Goal: Task Accomplishment & Management: Use online tool/utility

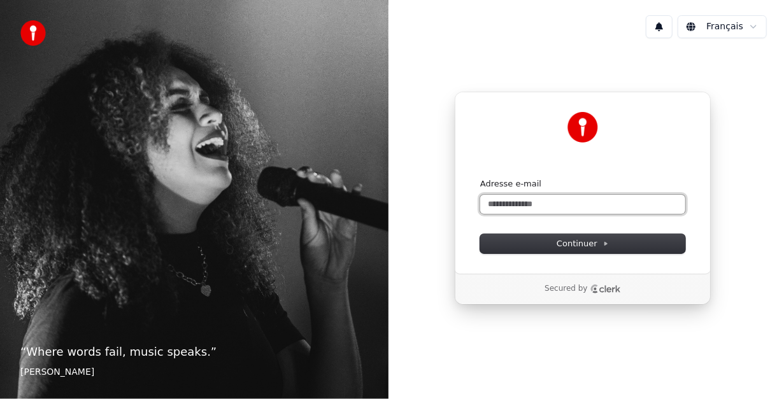
click at [550, 203] on input "Adresse e-mail" at bounding box center [582, 204] width 205 height 19
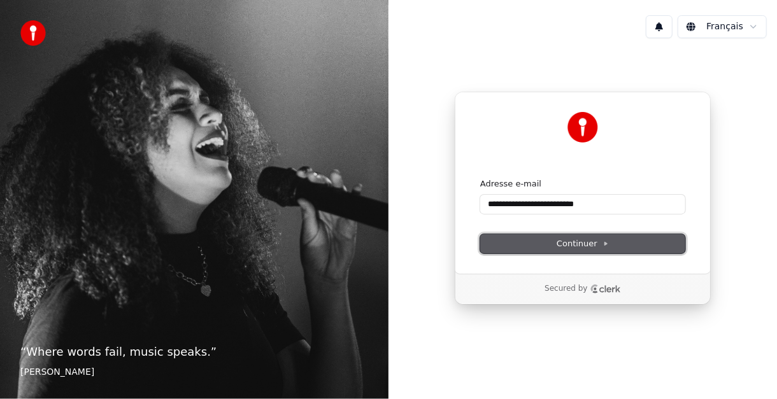
drag, startPoint x: 552, startPoint y: 245, endPoint x: 556, endPoint y: 234, distance: 11.7
click at [552, 245] on button "Continuer" at bounding box center [582, 243] width 205 height 19
type input "**********"
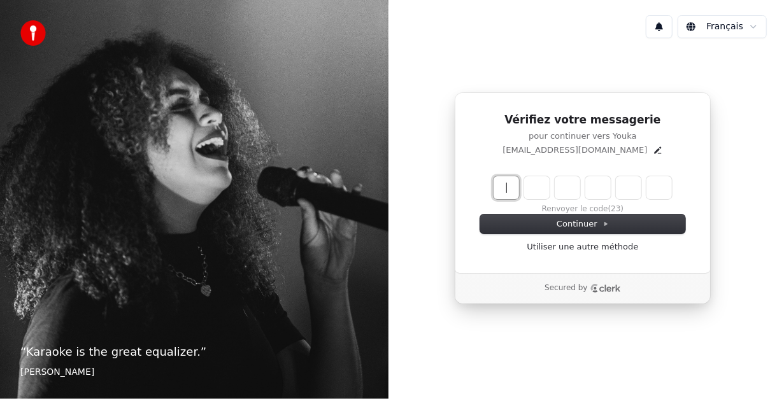
click at [513, 183] on input "Enter verification code" at bounding box center [596, 187] width 204 height 23
type input "******"
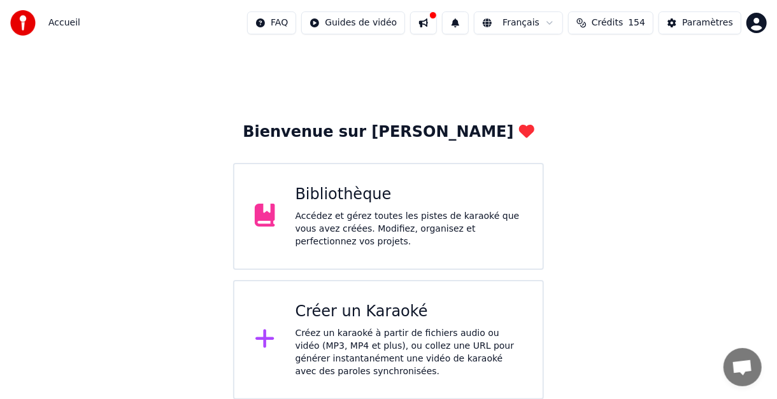
click at [381, 339] on div "Créez un karaoké à partir de fichiers audio ou vidéo (MP3, MP4 et plus), ou col…" at bounding box center [409, 352] width 227 height 51
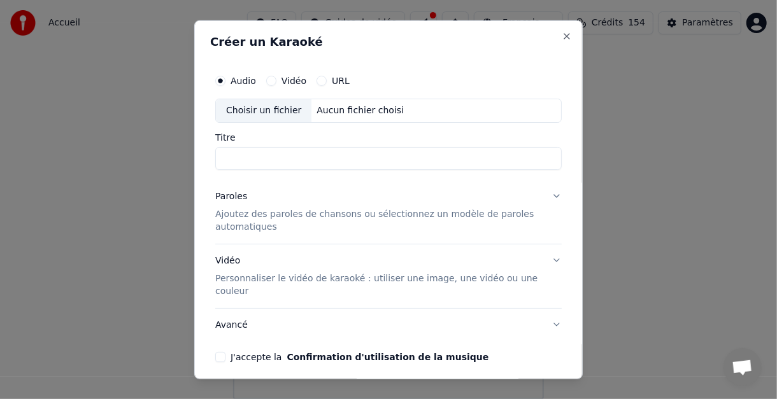
click at [259, 106] on div "Choisir un fichier" at bounding box center [264, 110] width 96 height 23
type input "**********"
click at [543, 194] on button "Paroles Ajoutez des paroles de chansons ou sélectionnez un modèle de paroles au…" at bounding box center [388, 212] width 346 height 64
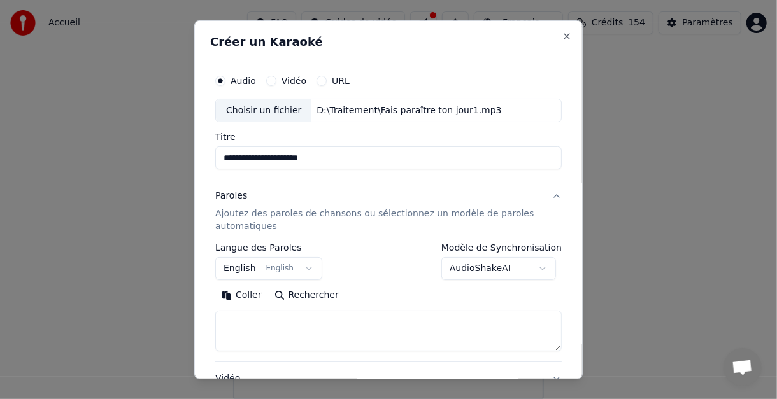
click at [301, 268] on button "English English" at bounding box center [268, 268] width 107 height 23
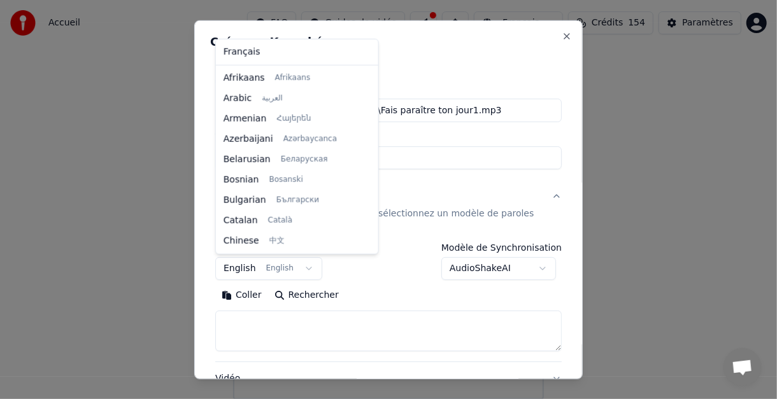
scroll to position [101, 0]
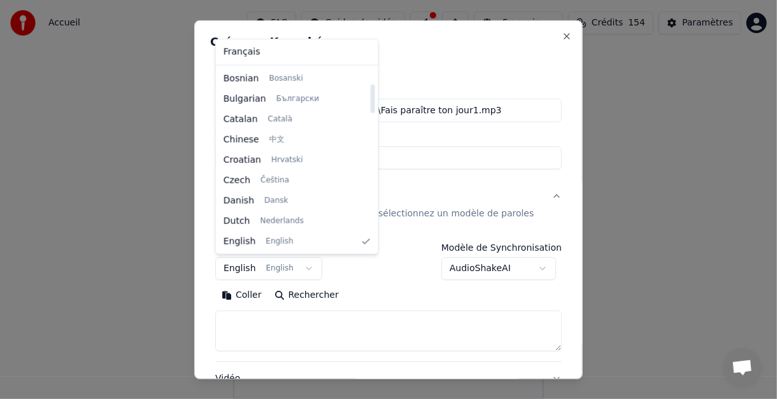
select select "**"
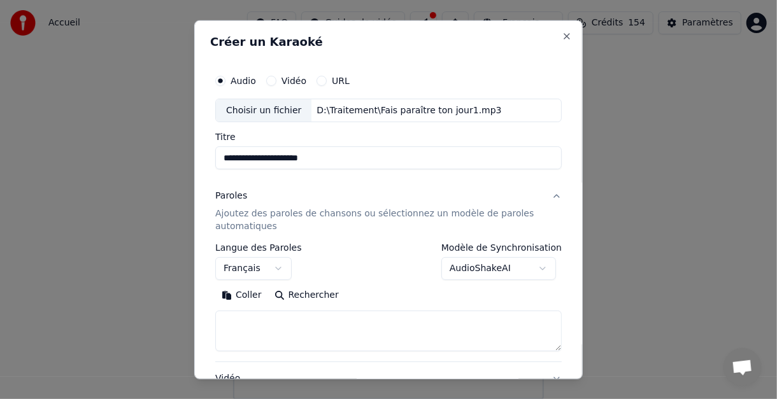
click at [538, 264] on body "**********" at bounding box center [388, 200] width 777 height 400
click at [538, 266] on body "**********" at bounding box center [388, 200] width 777 height 400
click at [290, 315] on textarea at bounding box center [388, 331] width 346 height 41
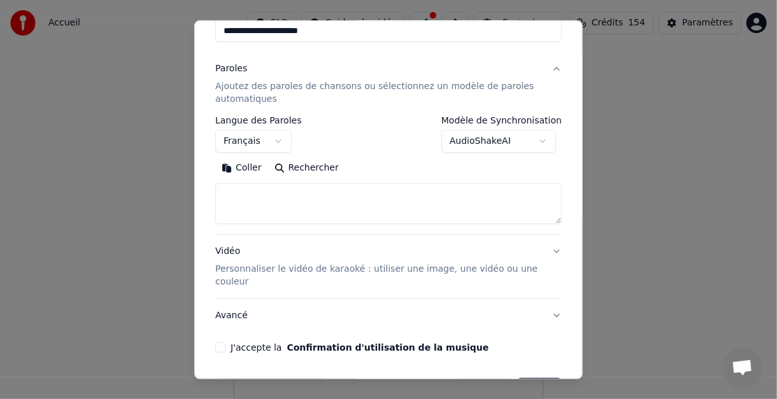
scroll to position [169, 0]
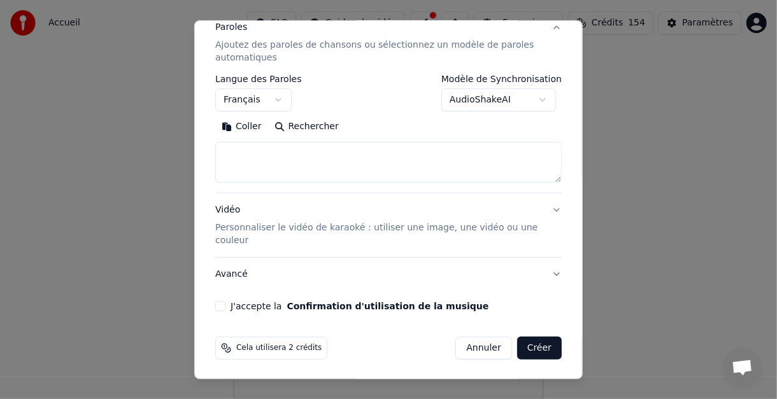
paste textarea "**********"
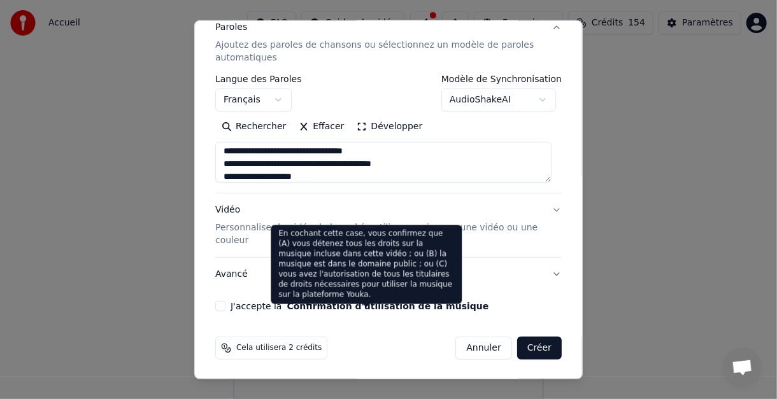
scroll to position [28, 0]
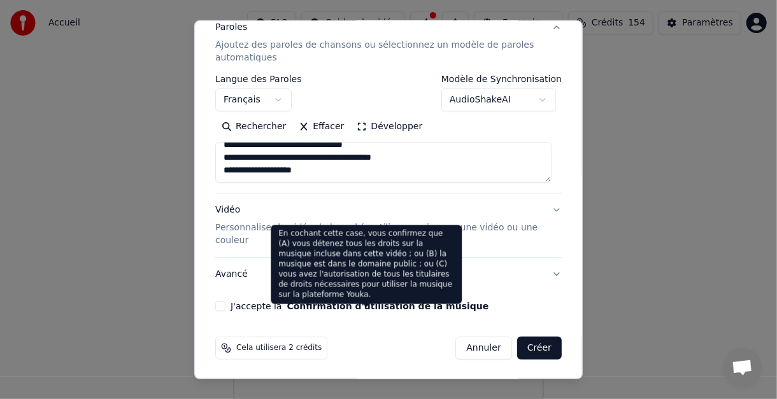
paste textarea "**********"
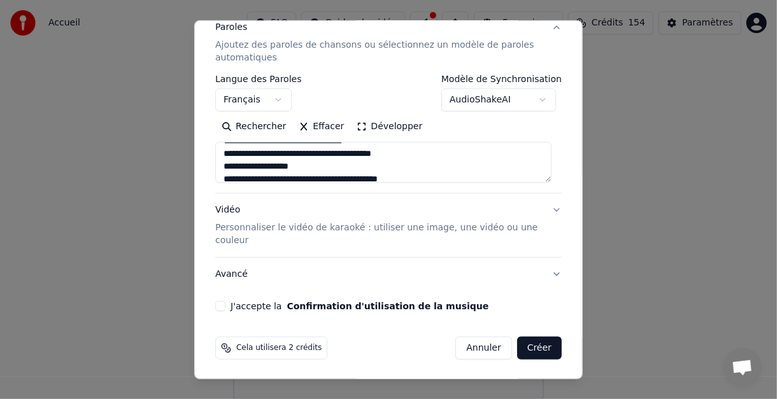
scroll to position [46, 0]
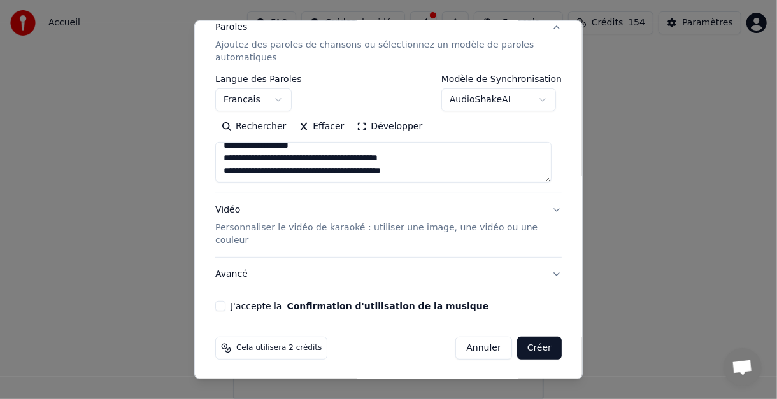
type textarea "**********"
click at [220, 308] on button "J'accepte la Confirmation d'utilisation de la musique" at bounding box center [220, 306] width 10 height 10
click at [529, 347] on button "Créer" at bounding box center [539, 348] width 45 height 23
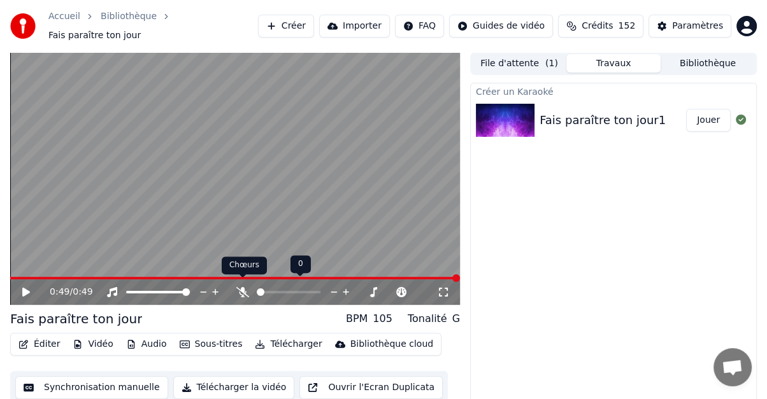
click at [241, 287] on icon at bounding box center [242, 292] width 13 height 10
click at [24, 288] on icon at bounding box center [26, 292] width 8 height 9
click at [34, 338] on button "Éditer" at bounding box center [39, 345] width 52 height 18
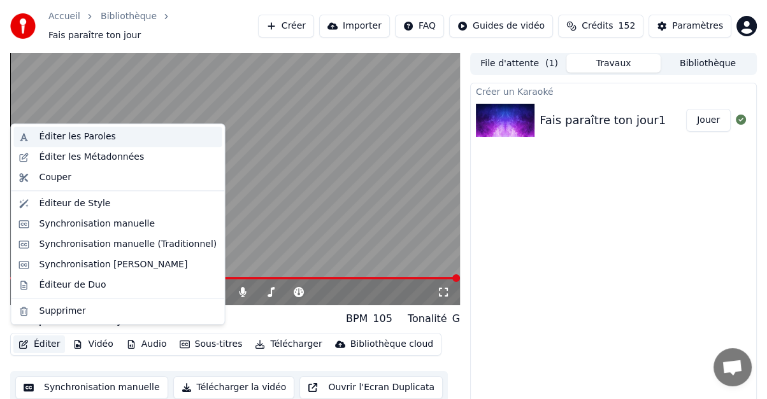
click at [53, 135] on div "Éditer les Paroles" at bounding box center [77, 137] width 76 height 13
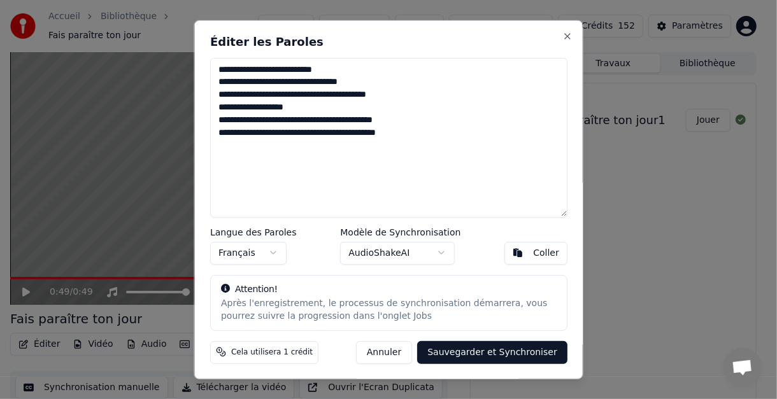
click at [402, 355] on button "Annuler" at bounding box center [383, 352] width 56 height 23
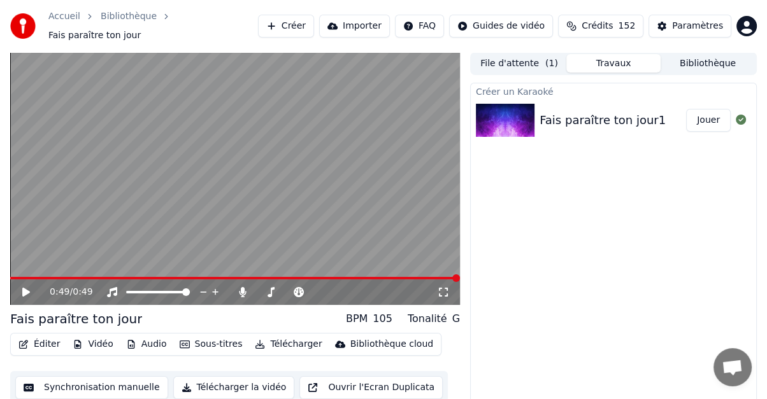
click at [42, 336] on button "Éditer" at bounding box center [39, 345] width 52 height 18
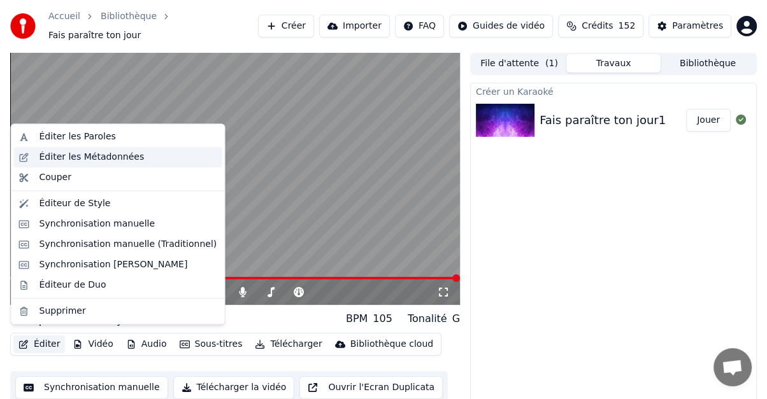
click at [59, 158] on div "Éditer les Métadonnées" at bounding box center [91, 157] width 105 height 13
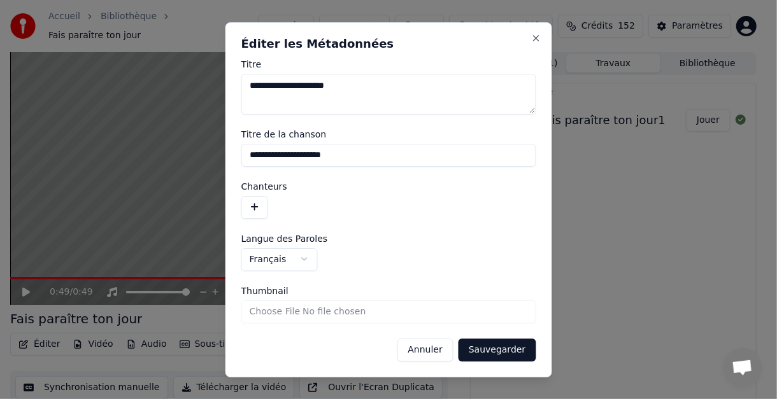
click at [336, 83] on textarea "**********" at bounding box center [388, 94] width 295 height 41
type textarea "**********"
click at [494, 351] on button "Sauvegarder" at bounding box center [497, 349] width 77 height 23
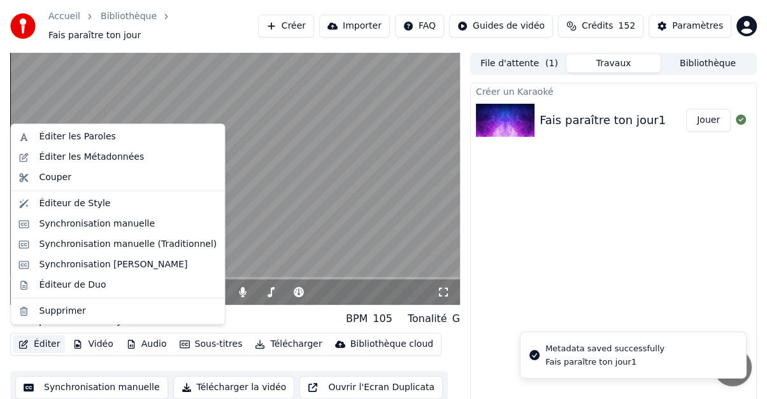
click at [38, 336] on button "Éditer" at bounding box center [39, 345] width 52 height 18
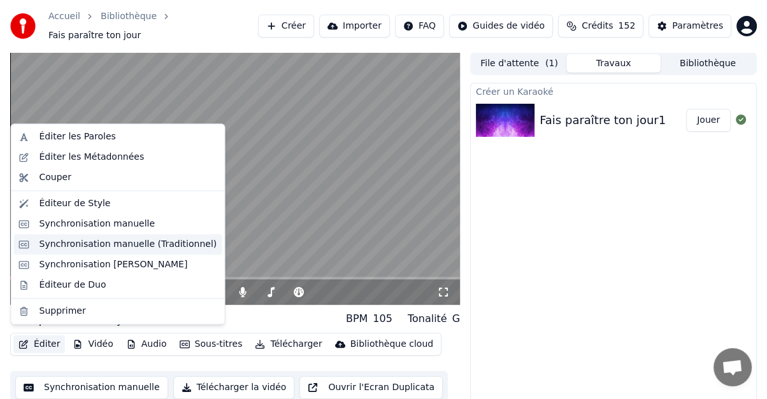
click at [65, 246] on div "Synchronisation manuelle (Traditionnel)" at bounding box center [128, 244] width 178 height 13
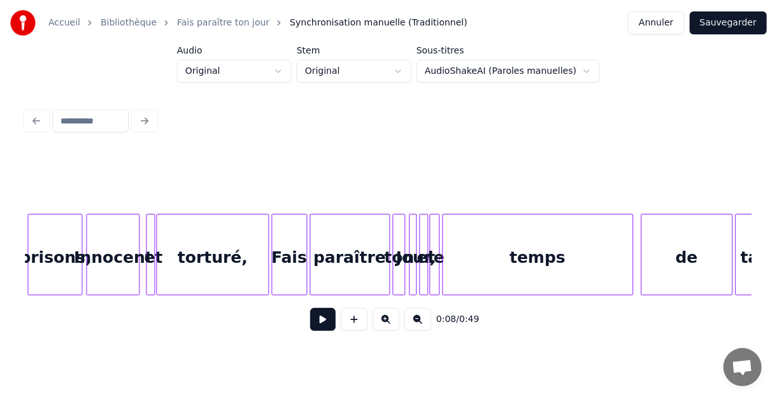
scroll to position [0, 1375]
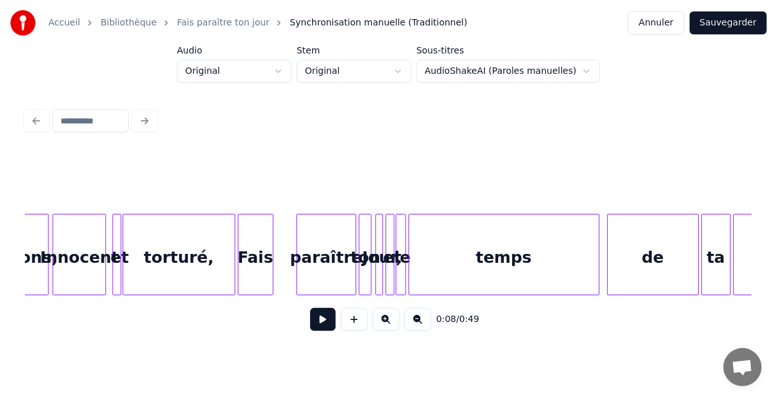
click at [297, 225] on div at bounding box center [299, 255] width 4 height 80
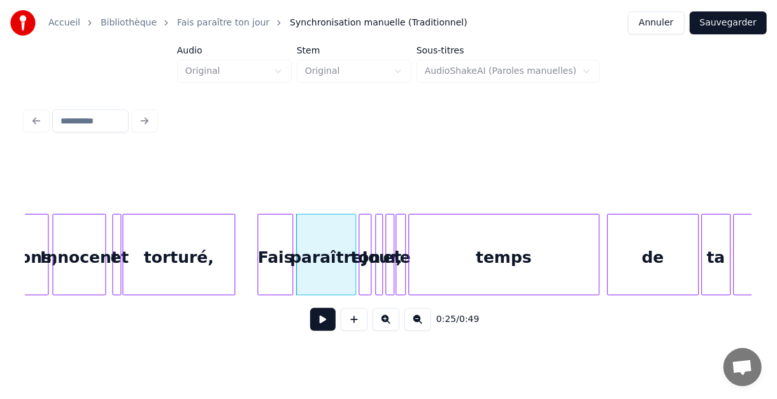
click at [280, 225] on div "Fais" at bounding box center [275, 258] width 34 height 87
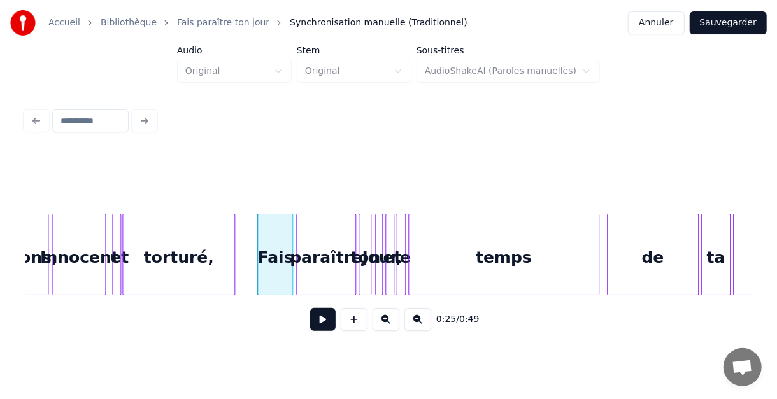
click at [238, 203] on div at bounding box center [388, 182] width 726 height 64
click at [239, 215] on div "prisons, [PERSON_NAME] et torturé, Fais paraître ton Jour, et le temps de ta gr…" at bounding box center [238, 255] width 3175 height 82
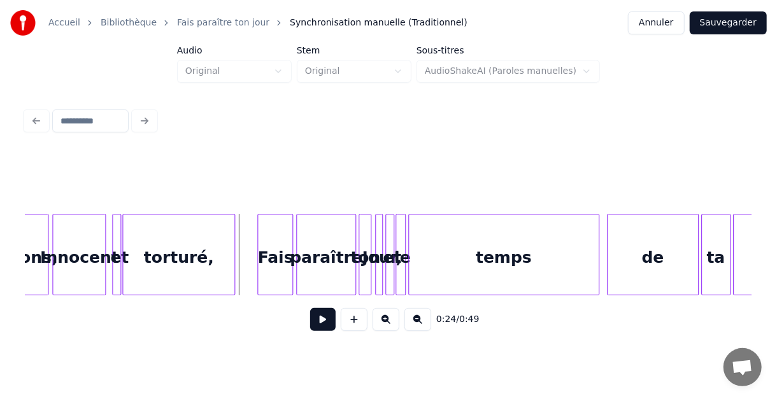
click at [321, 325] on button at bounding box center [322, 319] width 25 height 23
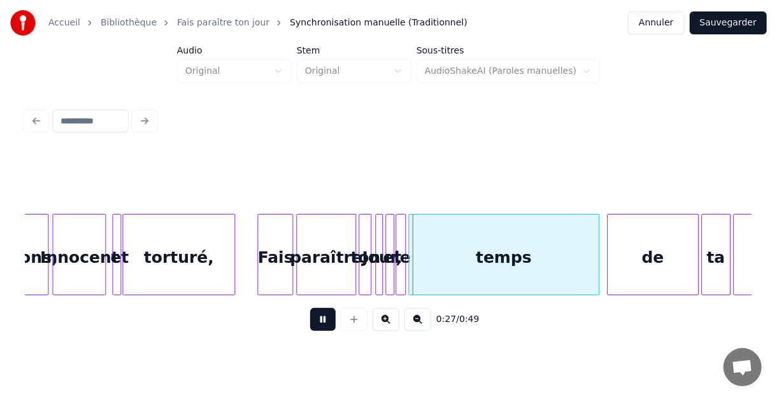
click at [321, 325] on button at bounding box center [322, 319] width 25 height 23
click at [108, 233] on div "prisons, [PERSON_NAME] et torturé, Fais paraître ton Jour, et le temps de ta gr…" at bounding box center [238, 255] width 3175 height 82
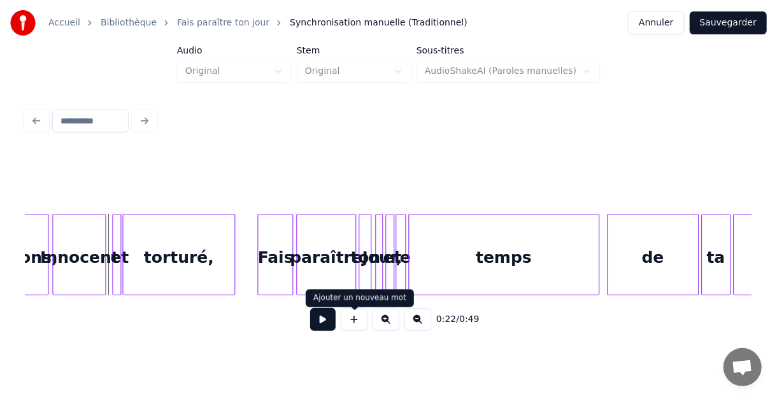
click at [325, 322] on button at bounding box center [322, 319] width 25 height 23
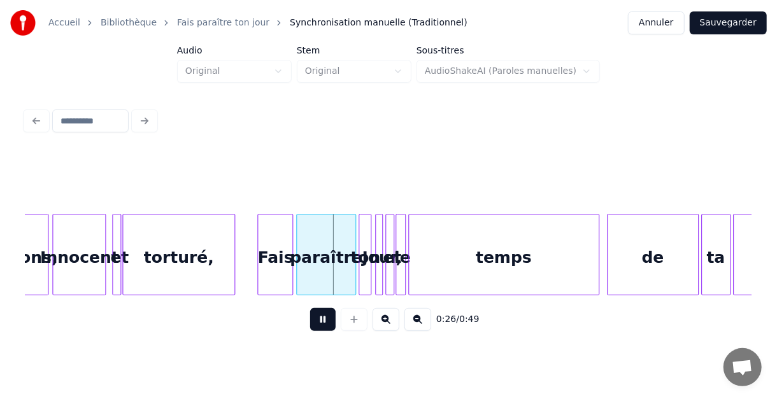
click at [324, 323] on button at bounding box center [322, 319] width 25 height 23
click at [239, 246] on div at bounding box center [240, 255] width 4 height 80
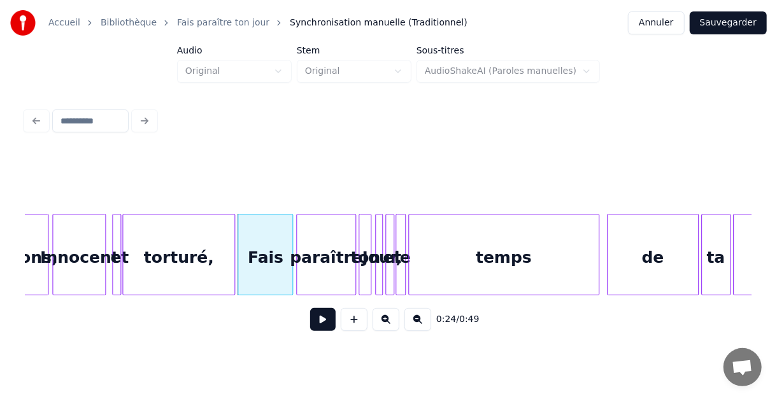
click at [108, 234] on div "prisons, [PERSON_NAME] et torturé, Fais paraître ton Jour, et le temps de ta gr…" at bounding box center [238, 255] width 3175 height 82
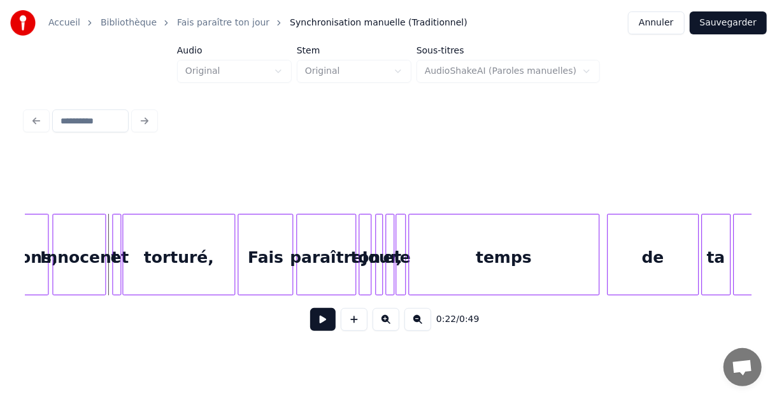
click at [324, 325] on button at bounding box center [322, 319] width 25 height 23
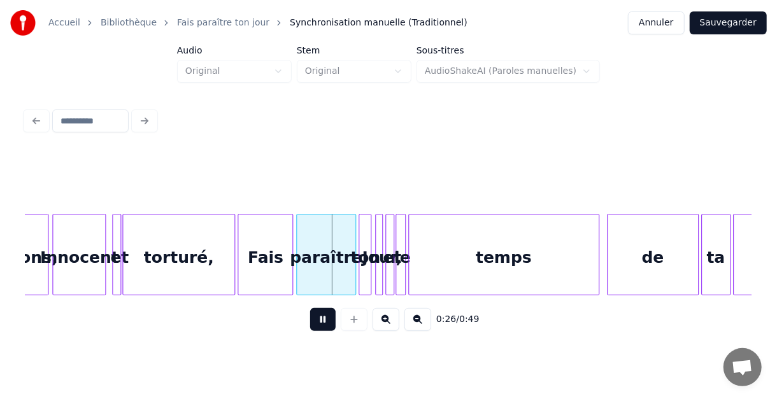
click at [324, 325] on button at bounding box center [322, 319] width 25 height 23
click at [270, 245] on div at bounding box center [270, 255] width 4 height 80
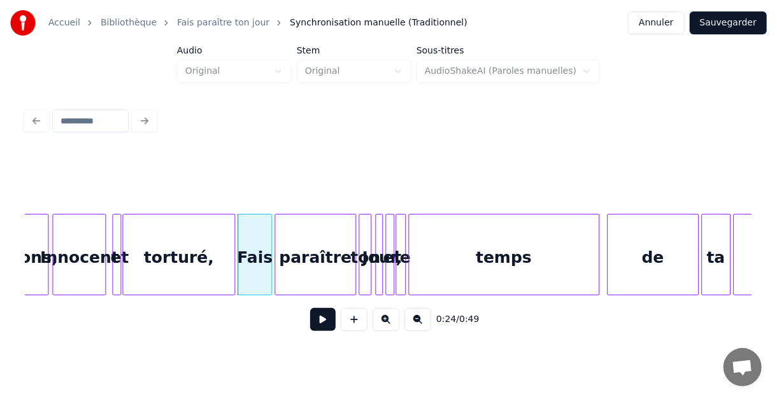
click at [276, 239] on div at bounding box center [277, 255] width 4 height 80
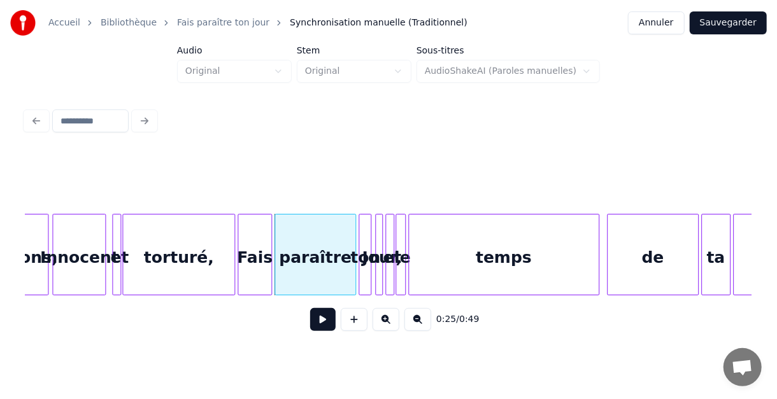
click at [109, 237] on div "prisons, [PERSON_NAME] et torturé, Fais paraître ton Jour, et le temps de ta gr…" at bounding box center [238, 255] width 3175 height 82
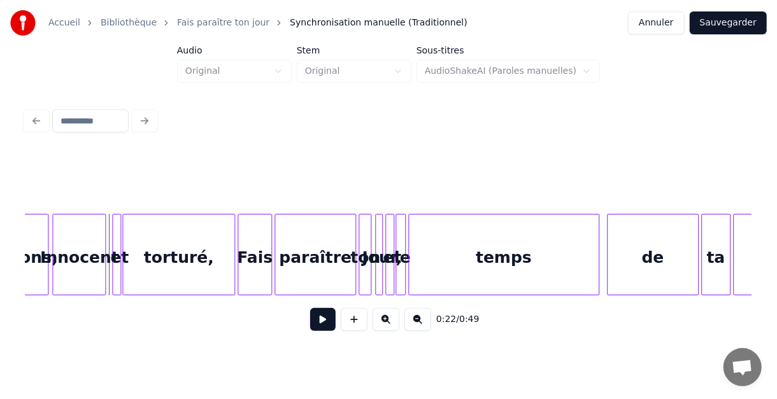
click at [326, 326] on button at bounding box center [322, 319] width 25 height 23
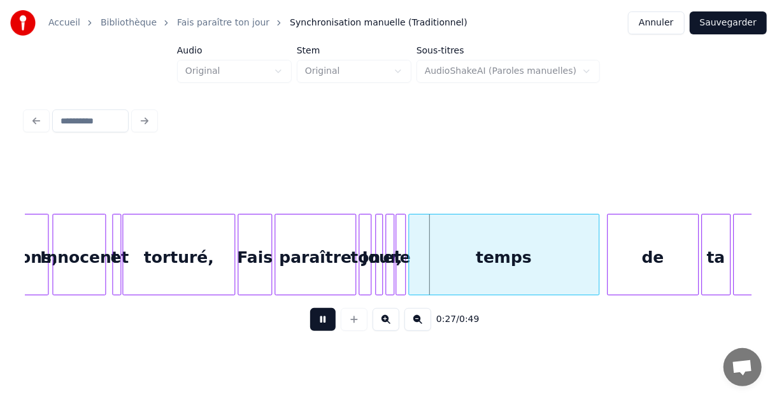
click at [325, 325] on button at bounding box center [322, 319] width 25 height 23
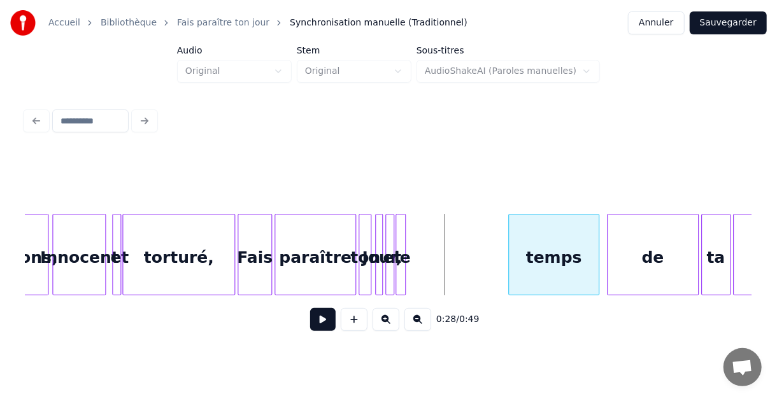
click at [509, 241] on div at bounding box center [511, 255] width 4 height 80
click at [401, 237] on div at bounding box center [403, 255] width 4 height 80
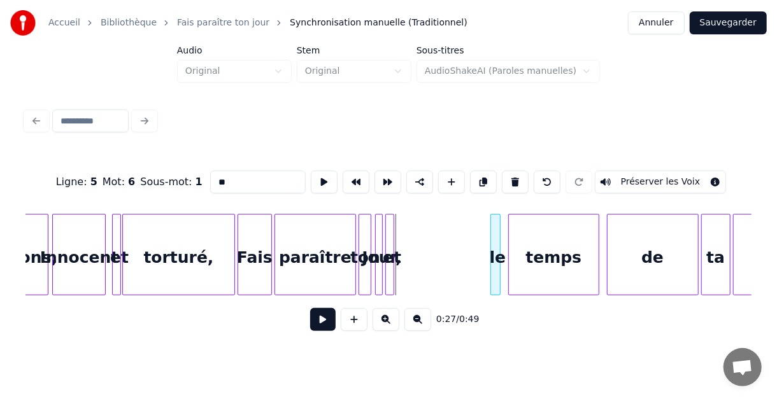
click at [495, 236] on div "le" at bounding box center [497, 258] width 13 height 87
click at [390, 236] on div at bounding box center [392, 255] width 4 height 80
click at [390, 254] on div at bounding box center [392, 255] width 4 height 80
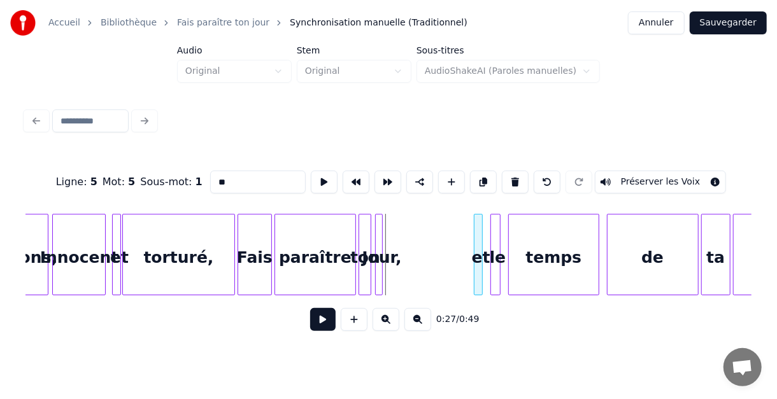
click at [485, 229] on div "et" at bounding box center [481, 258] width 13 height 87
click at [381, 232] on div at bounding box center [380, 255] width 4 height 80
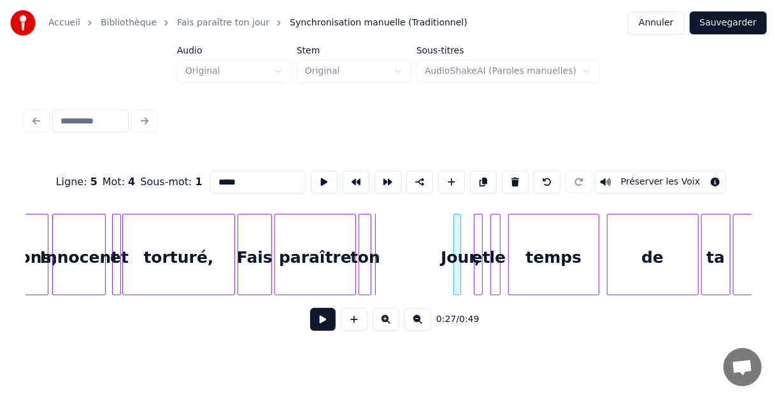
click at [466, 231] on div "Jour," at bounding box center [460, 258] width 13 height 87
click at [367, 239] on div at bounding box center [369, 255] width 4 height 80
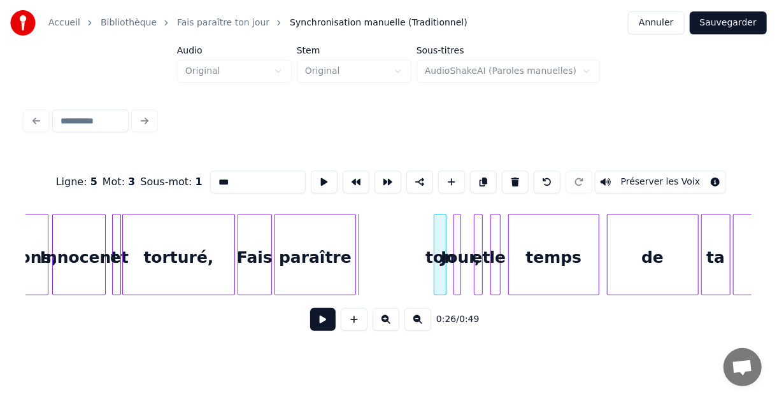
click at [439, 236] on div "ton" at bounding box center [440, 258] width 13 height 87
click at [105, 245] on div "Innocent" at bounding box center [79, 258] width 52 height 87
type input "********"
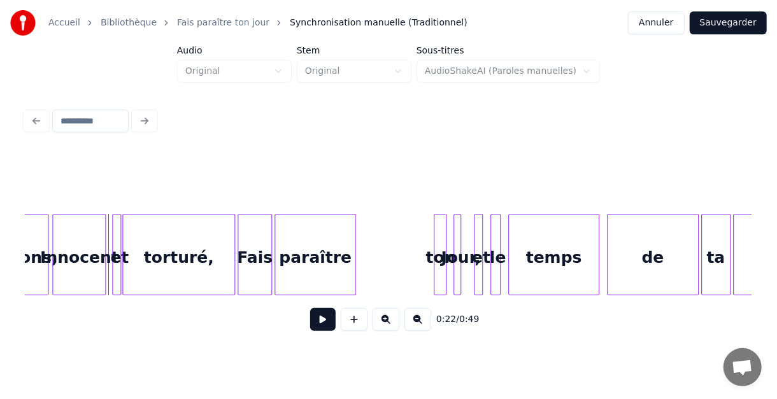
click at [322, 324] on button at bounding box center [322, 319] width 25 height 23
click at [326, 327] on button at bounding box center [322, 319] width 25 height 23
click at [392, 241] on div at bounding box center [391, 255] width 4 height 80
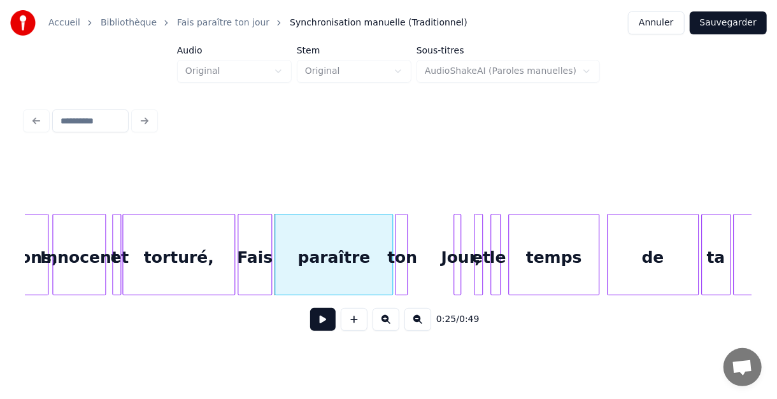
click at [401, 235] on div "ton" at bounding box center [402, 258] width 13 height 87
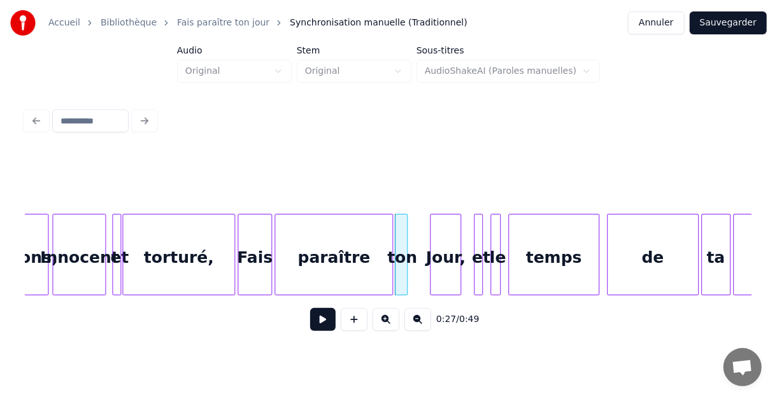
click at [431, 239] on div at bounding box center [433, 255] width 4 height 80
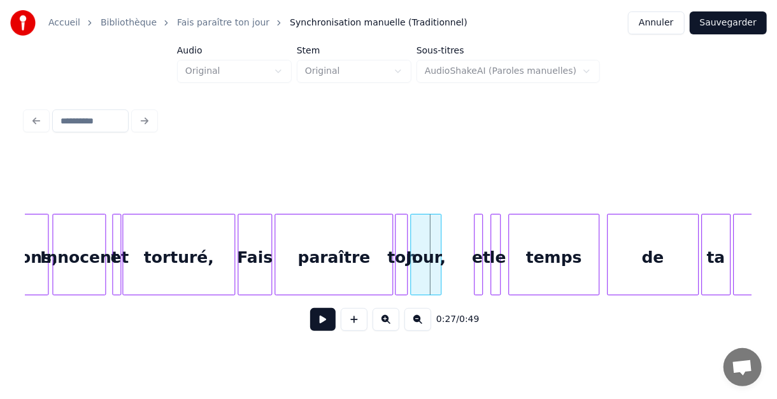
click at [426, 236] on div "Jour," at bounding box center [426, 258] width 30 height 87
click at [109, 239] on div "prisons, [PERSON_NAME] et torturé, Fais paraître ton Jour, et le temps de ta gr…" at bounding box center [238, 255] width 3175 height 82
click at [320, 327] on button at bounding box center [322, 319] width 25 height 23
click at [318, 328] on button at bounding box center [322, 319] width 25 height 23
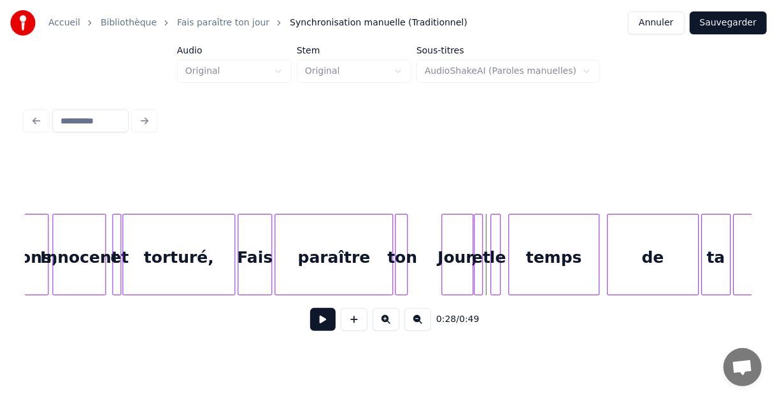
click at [459, 234] on div "Jour," at bounding box center [457, 258] width 30 height 87
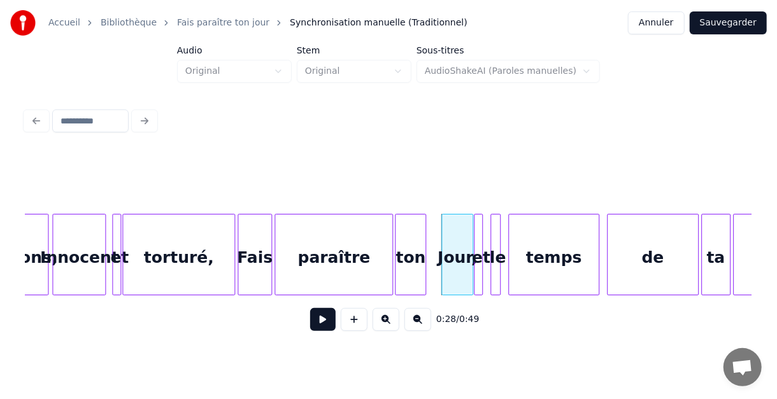
click at [425, 228] on div at bounding box center [424, 255] width 4 height 80
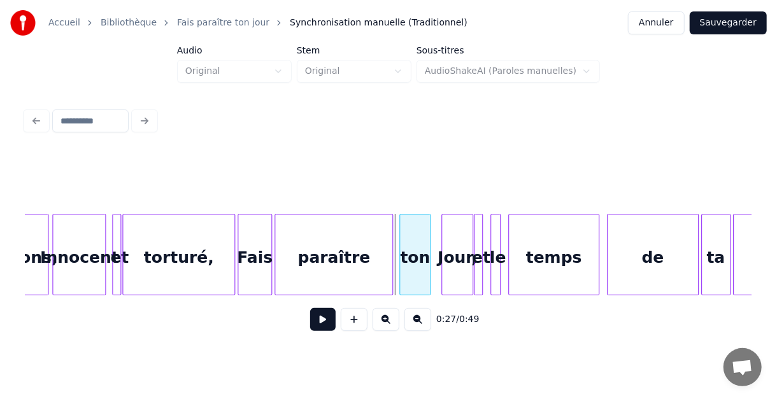
click at [415, 236] on div "ton" at bounding box center [415, 258] width 30 height 87
click at [395, 218] on div "prisons, [PERSON_NAME] et torturé, Fais paraître ton Jour, et le temps de ta gr…" at bounding box center [238, 255] width 3175 height 82
click at [322, 322] on button at bounding box center [322, 319] width 25 height 23
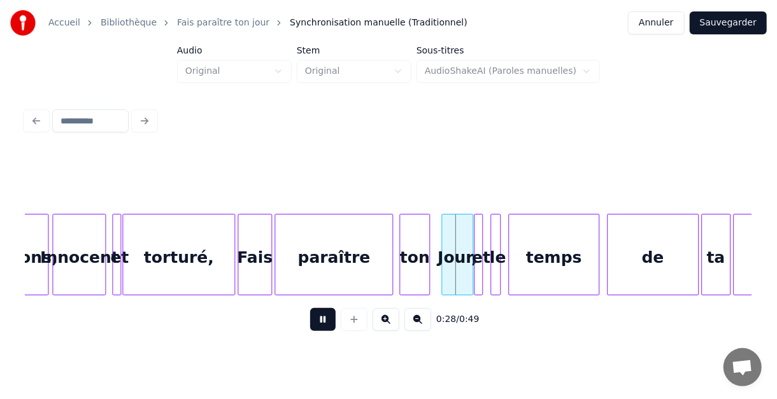
click at [322, 322] on button at bounding box center [322, 319] width 25 height 23
click at [462, 241] on div at bounding box center [463, 255] width 4 height 80
click at [444, 240] on div "ton" at bounding box center [446, 258] width 30 height 87
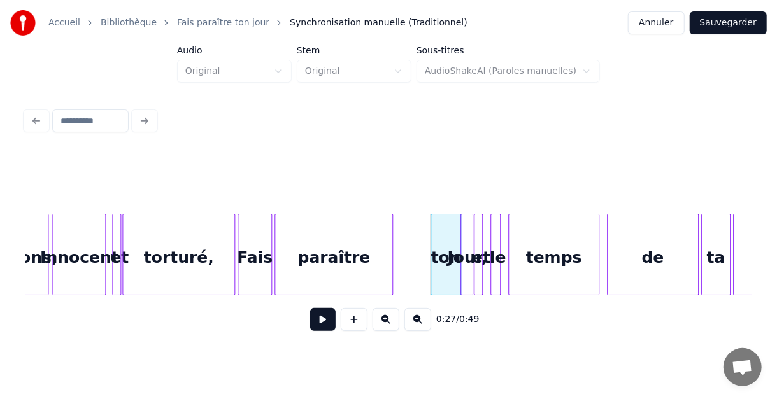
drag, startPoint x: 394, startPoint y: 246, endPoint x: 428, endPoint y: 246, distance: 34.4
click at [431, 246] on div "prisons, [PERSON_NAME] et torturé, Fais paraître ton Jour, et le temps de ta gr…" at bounding box center [238, 255] width 3175 height 82
click at [425, 245] on div at bounding box center [426, 255] width 4 height 80
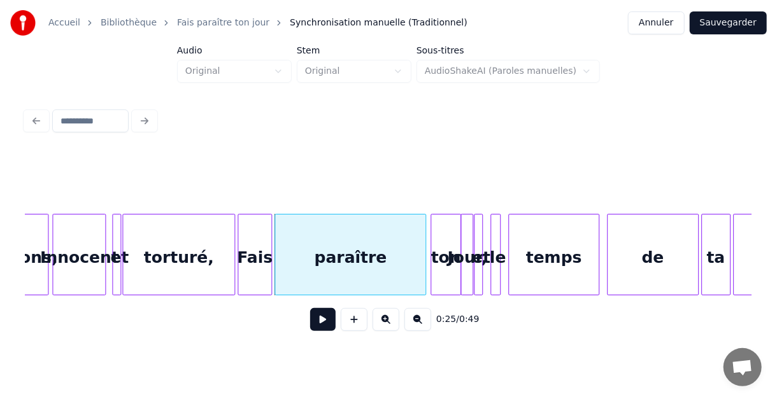
click at [105, 248] on div "Innocent" at bounding box center [79, 258] width 52 height 87
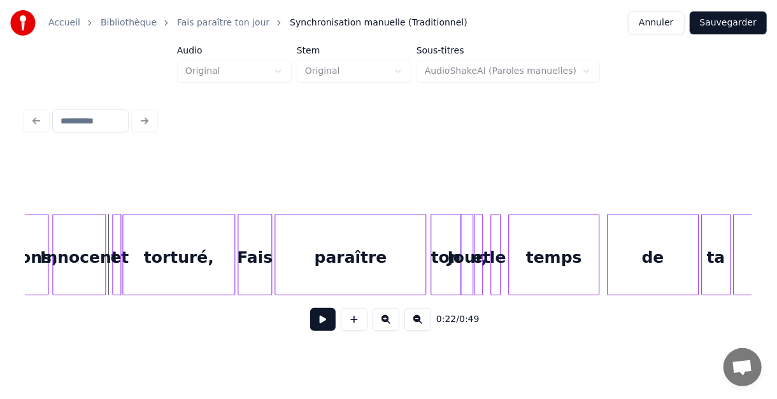
click at [320, 323] on button at bounding box center [322, 319] width 25 height 23
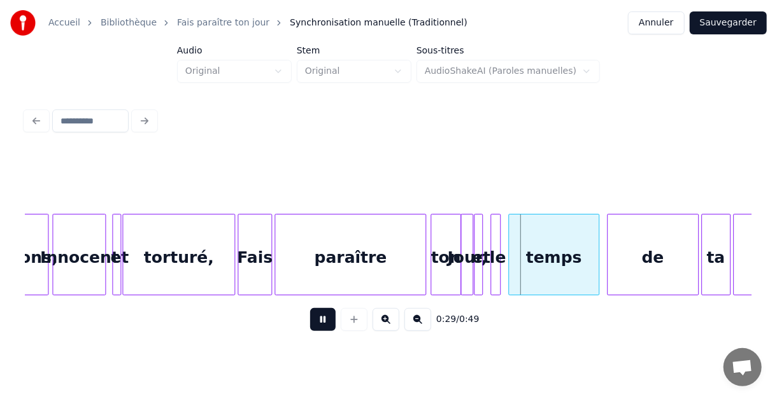
click at [327, 320] on button at bounding box center [322, 319] width 25 height 23
click at [546, 245] on div at bounding box center [548, 255] width 4 height 80
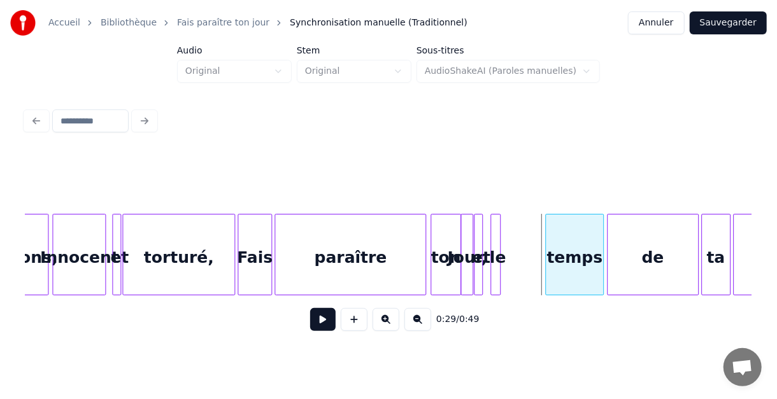
click at [586, 232] on div "temps" at bounding box center [574, 258] width 57 height 87
click at [492, 241] on div at bounding box center [493, 255] width 4 height 80
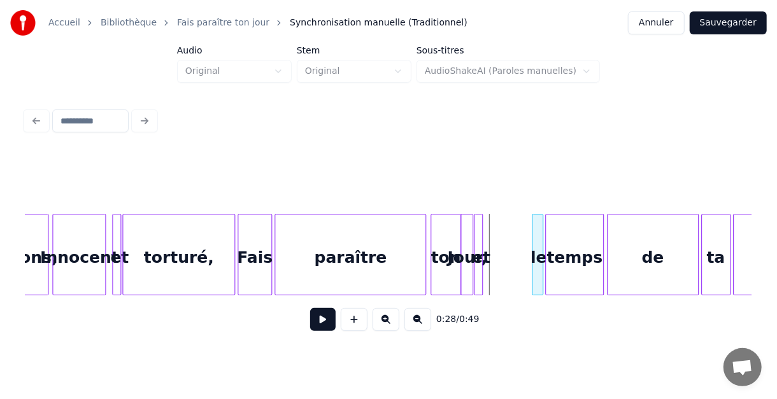
click at [536, 244] on div "le" at bounding box center [538, 258] width 13 height 87
click at [480, 238] on div at bounding box center [480, 255] width 4 height 80
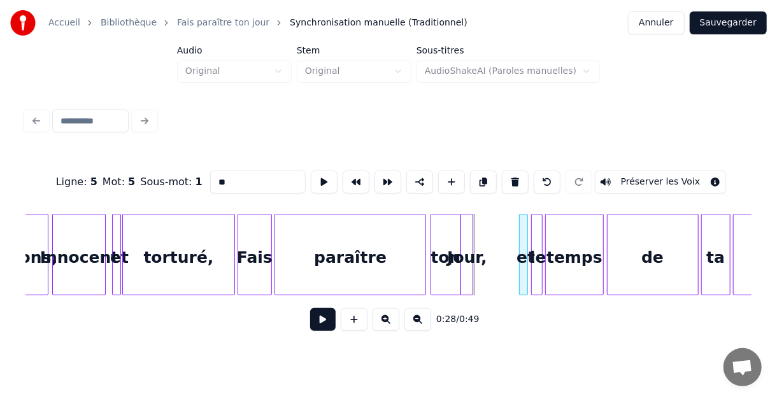
click at [529, 241] on div "et" at bounding box center [526, 258] width 13 height 87
click at [497, 238] on div at bounding box center [497, 255] width 4 height 80
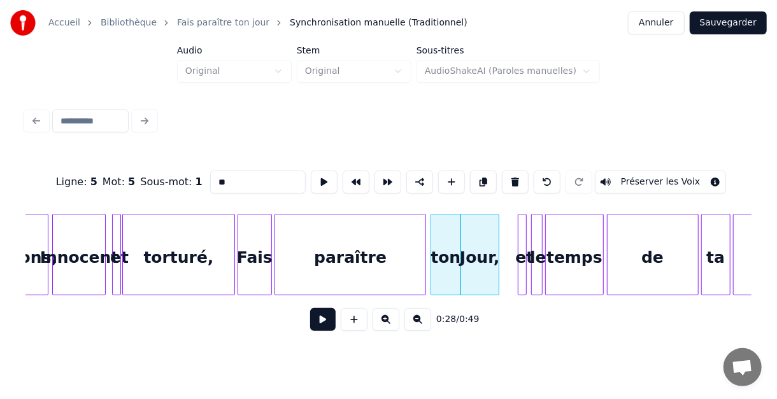
click at [235, 240] on div "prisons, [PERSON_NAME] et torturé, Fais paraître ton Jour, et le temps de ta gr…" at bounding box center [238, 255] width 3175 height 82
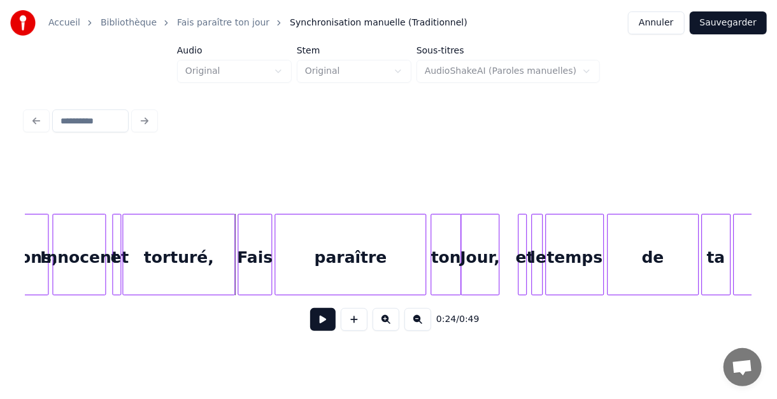
click at [327, 325] on button at bounding box center [322, 319] width 25 height 23
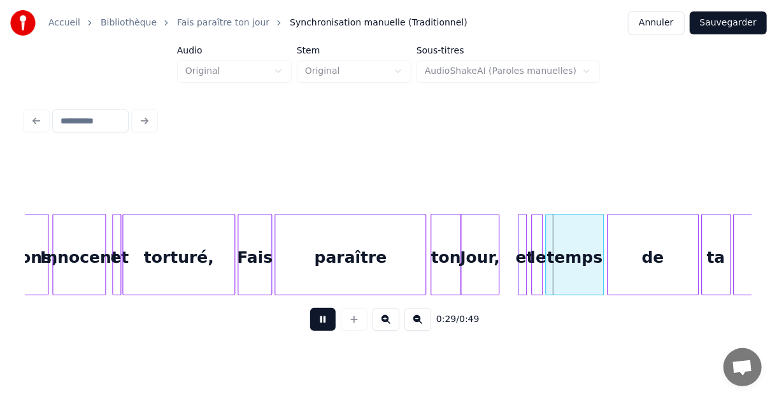
click at [326, 325] on button at bounding box center [322, 319] width 25 height 23
click at [513, 248] on div at bounding box center [513, 255] width 4 height 80
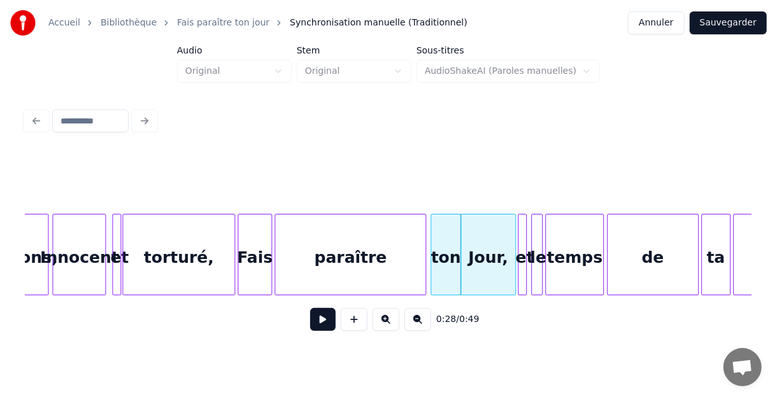
click at [448, 242] on div "ton" at bounding box center [446, 258] width 30 height 87
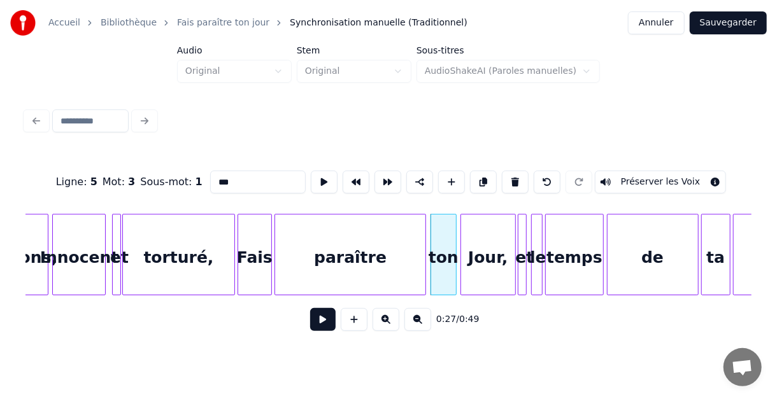
click at [454, 240] on div at bounding box center [454, 255] width 4 height 80
click at [105, 245] on div "Innocent" at bounding box center [79, 258] width 52 height 87
type input "********"
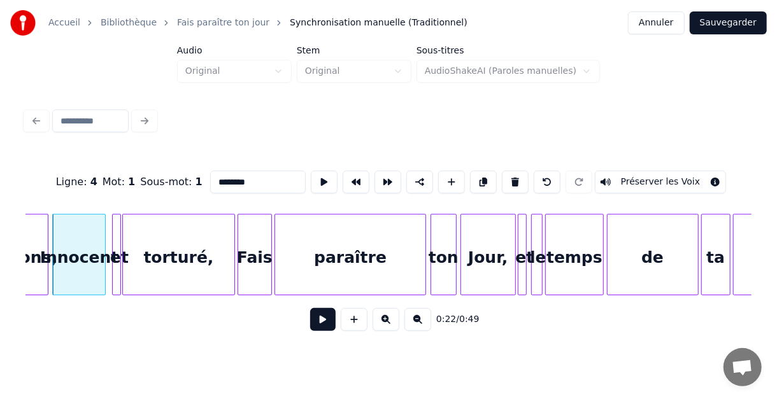
click at [105, 245] on div "Innocent" at bounding box center [79, 258] width 52 height 87
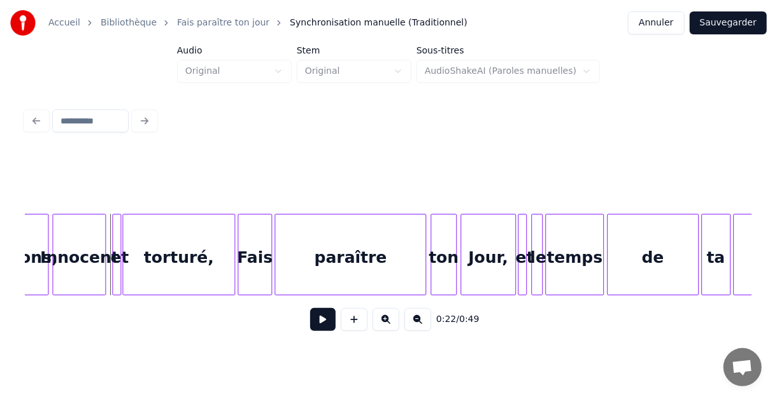
click at [321, 320] on button at bounding box center [322, 319] width 25 height 23
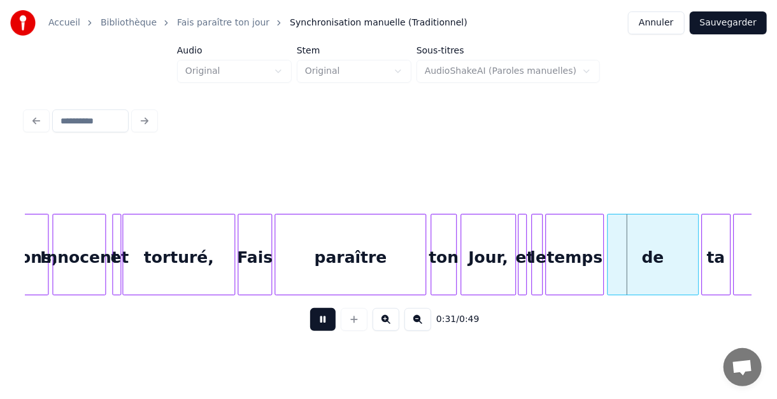
click at [324, 315] on button at bounding box center [322, 319] width 25 height 23
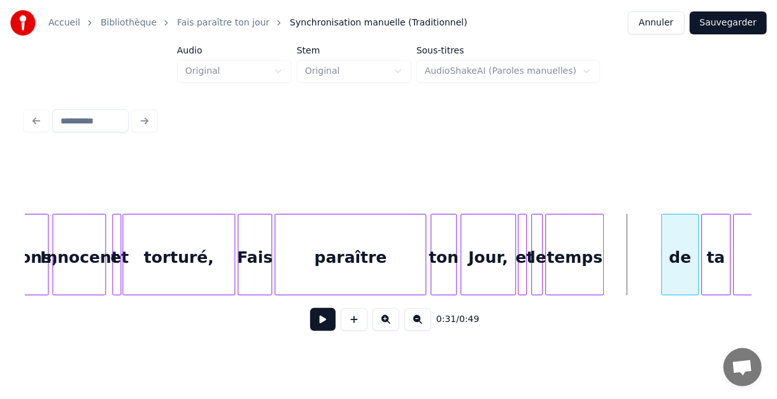
click at [662, 253] on div at bounding box center [664, 255] width 4 height 80
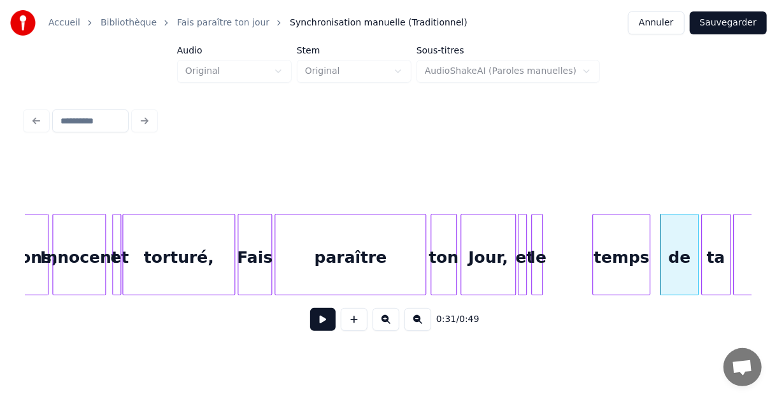
click at [625, 248] on div "temps" at bounding box center [621, 258] width 57 height 87
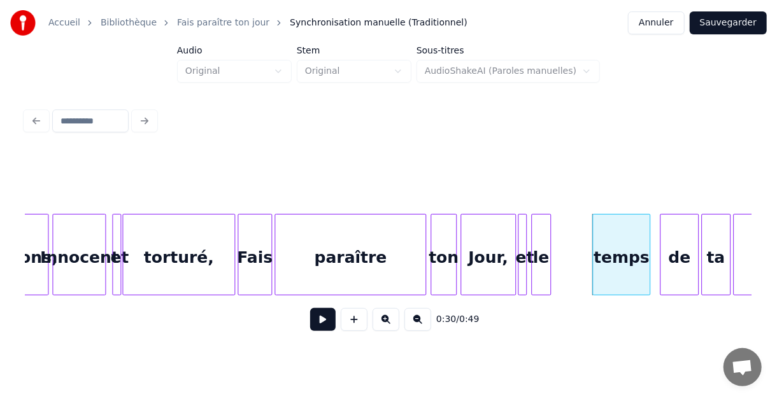
click at [548, 239] on div at bounding box center [548, 255] width 4 height 80
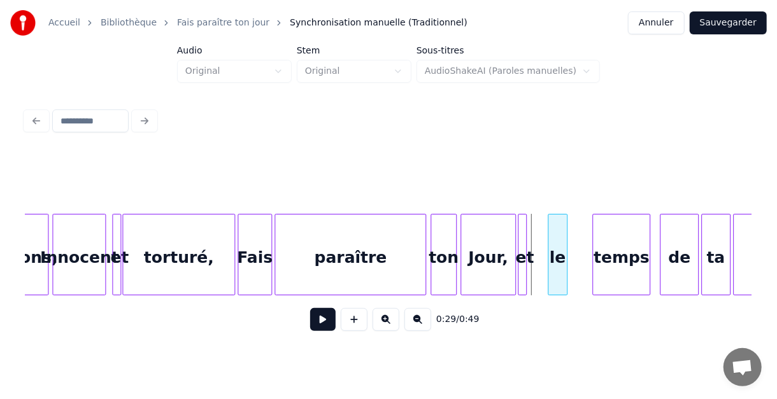
click at [559, 236] on div "le" at bounding box center [557, 258] width 18 height 87
click at [531, 236] on div at bounding box center [531, 255] width 4 height 80
click at [327, 325] on button at bounding box center [322, 319] width 25 height 23
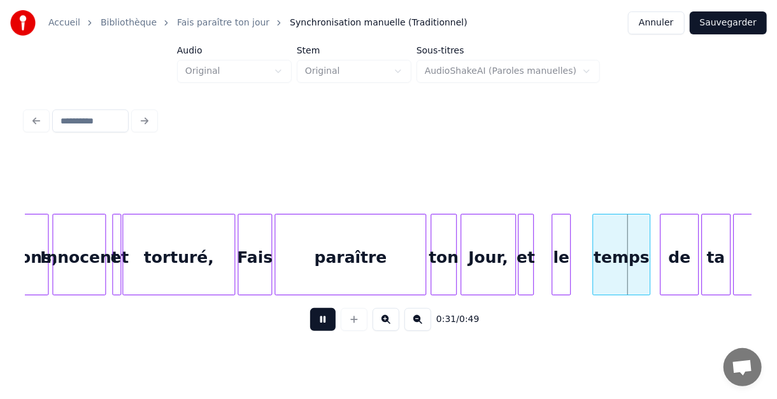
click at [327, 324] on button at bounding box center [322, 319] width 25 height 23
click at [582, 242] on div "le" at bounding box center [580, 258] width 18 height 87
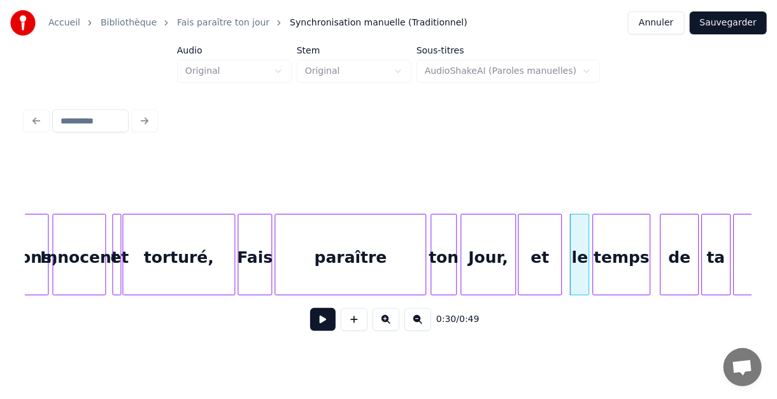
click at [561, 240] on div at bounding box center [559, 255] width 4 height 80
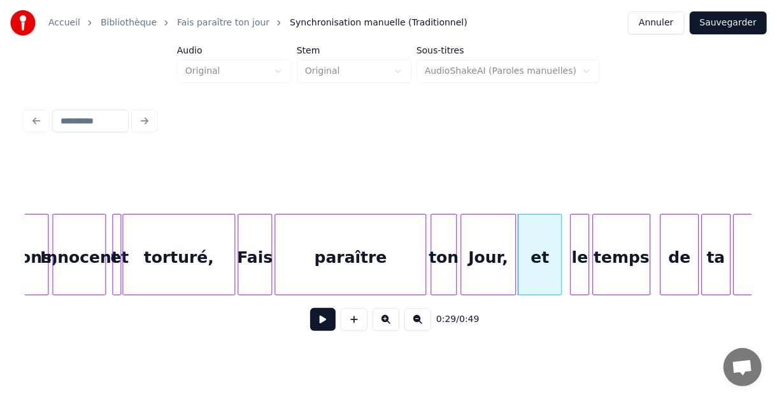
click at [105, 245] on div "Innocent" at bounding box center [79, 258] width 52 height 87
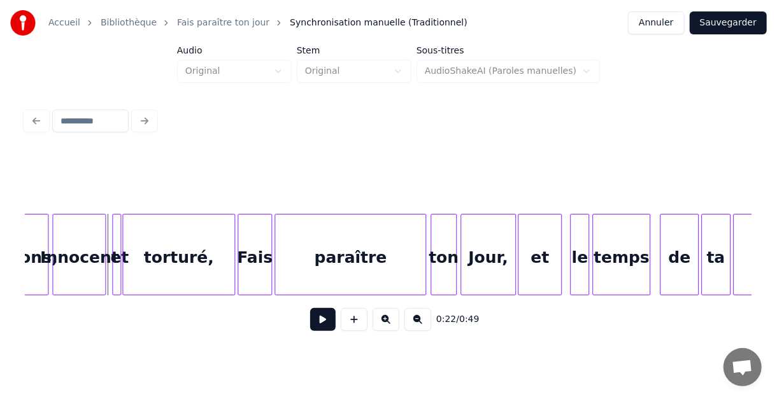
click at [327, 325] on button at bounding box center [322, 319] width 25 height 23
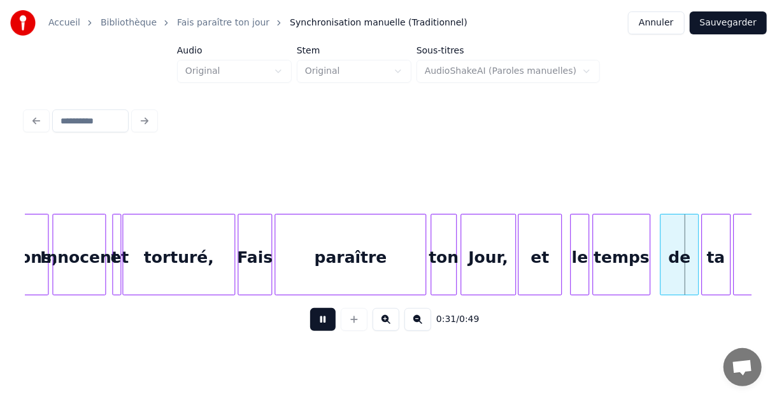
click at [329, 322] on button at bounding box center [322, 319] width 25 height 23
click at [675, 246] on div at bounding box center [676, 255] width 4 height 80
click at [668, 239] on div at bounding box center [668, 255] width 4 height 80
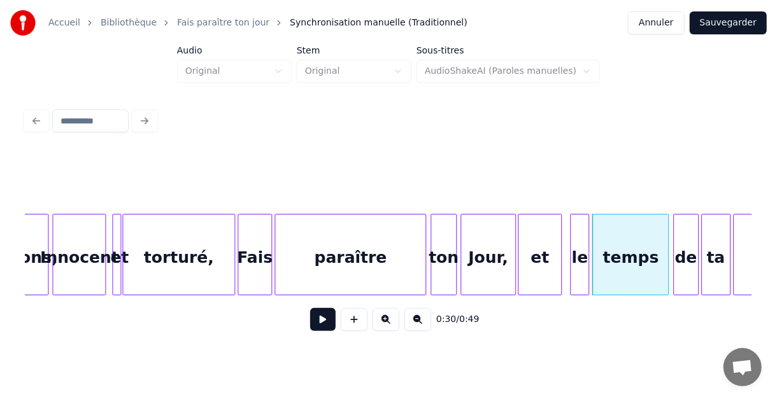
click at [111, 276] on div "prisons, [PERSON_NAME] et torturé, Fais paraître ton Jour, et le temps de ta gr…" at bounding box center [238, 255] width 3175 height 82
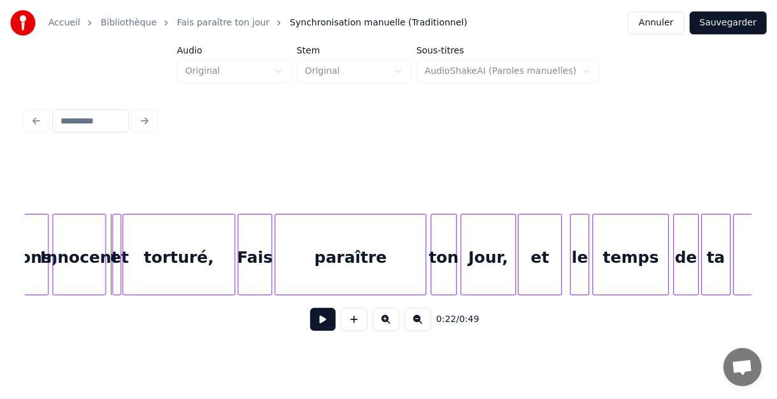
click at [321, 322] on button at bounding box center [322, 319] width 25 height 23
click at [321, 320] on button at bounding box center [322, 319] width 25 height 23
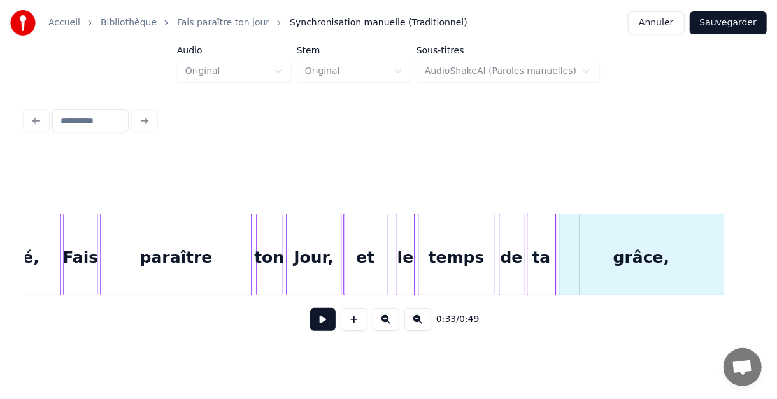
scroll to position [0, 1506]
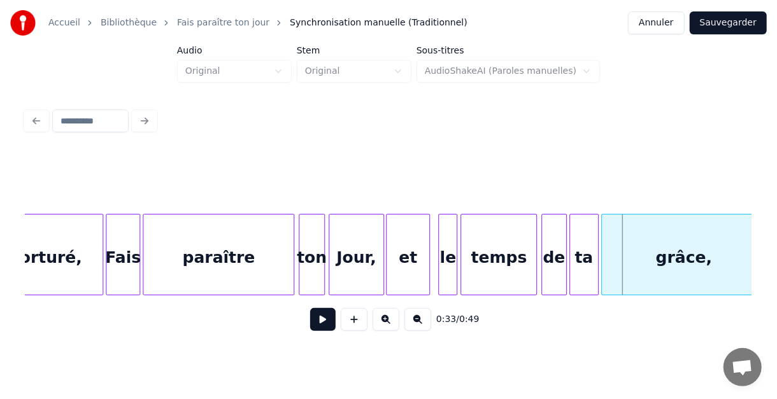
click at [104, 228] on div "grâce, ta de temps le et Jour, ton paraître Fais torturé," at bounding box center [106, 255] width 3175 height 82
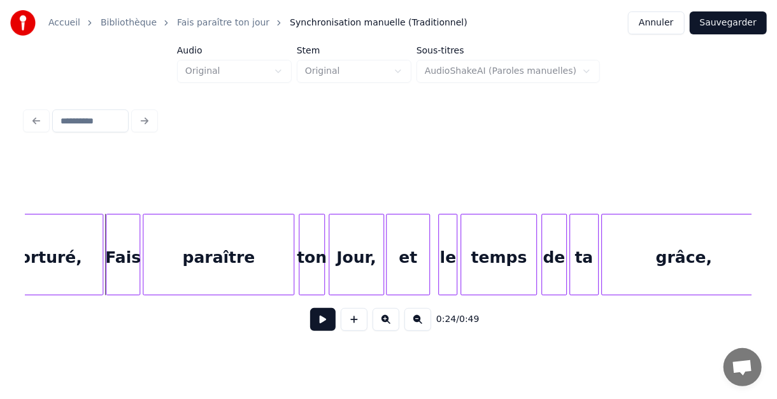
click at [321, 327] on button at bounding box center [322, 319] width 25 height 23
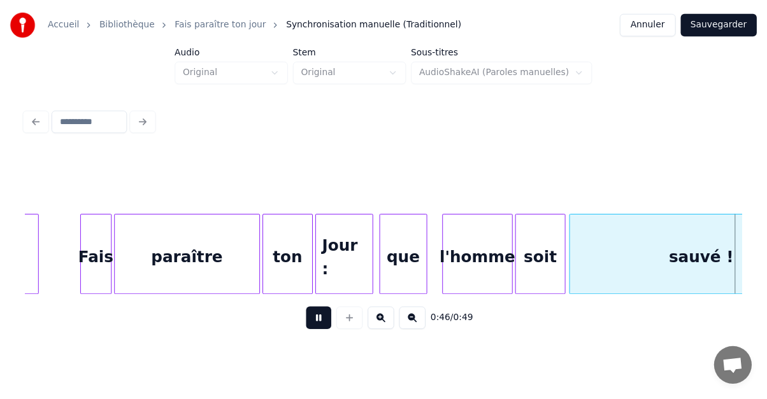
scroll to position [0, 2448]
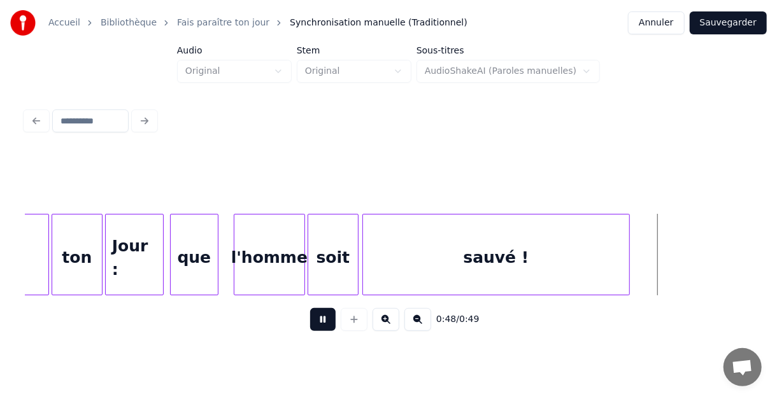
click at [327, 330] on button at bounding box center [322, 319] width 25 height 23
click at [730, 21] on button "Sauvegarder" at bounding box center [728, 22] width 77 height 23
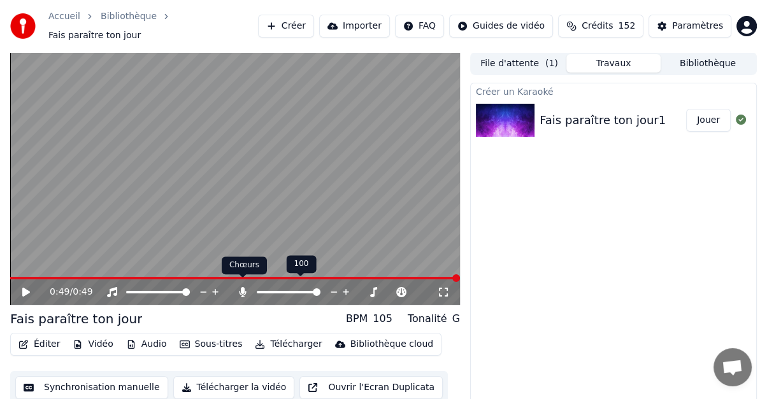
click at [242, 287] on icon at bounding box center [242, 292] width 7 height 10
click at [241, 287] on icon at bounding box center [242, 292] width 13 height 10
click at [266, 289] on span at bounding box center [269, 293] width 8 height 8
click at [362, 292] on icon at bounding box center [362, 292] width 6 height 1
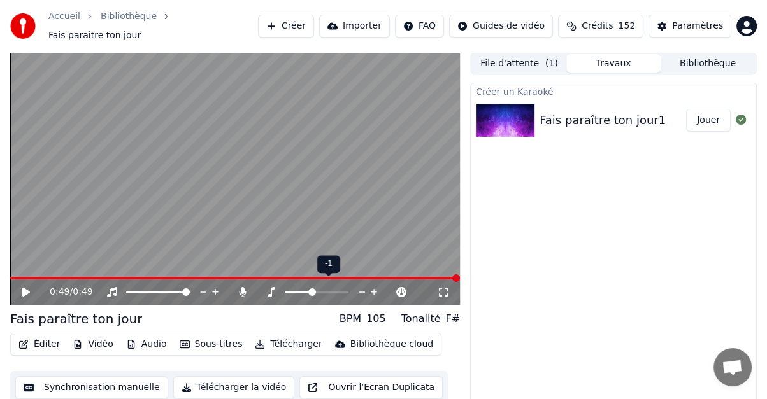
click at [362, 292] on icon at bounding box center [362, 292] width 6 height 1
click at [22, 287] on icon at bounding box center [34, 292] width 29 height 10
click at [270, 336] on button "Télécharger" at bounding box center [288, 345] width 77 height 18
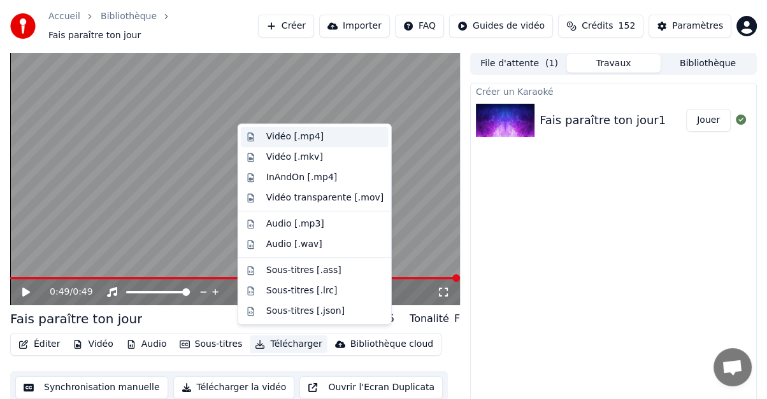
click at [276, 136] on div "Vidéo [.mp4]" at bounding box center [294, 137] width 57 height 13
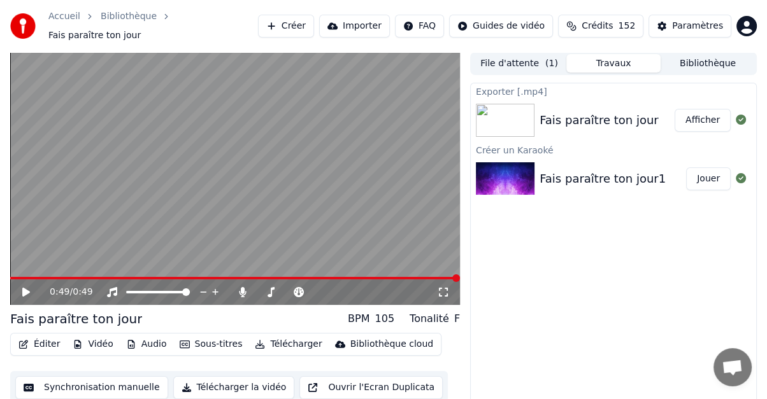
click at [701, 113] on button "Afficher" at bounding box center [703, 120] width 56 height 23
click at [692, 109] on button "Afficher" at bounding box center [703, 120] width 56 height 23
click at [695, 61] on button "Bibliothèque" at bounding box center [707, 63] width 94 height 18
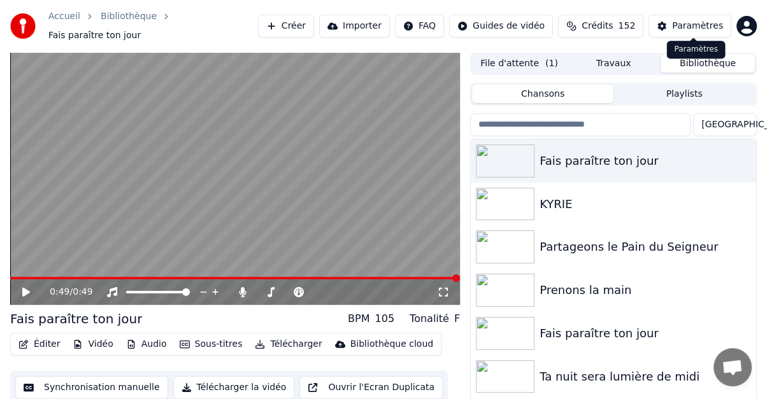
click at [705, 22] on div "Paramètres" at bounding box center [697, 26] width 51 height 13
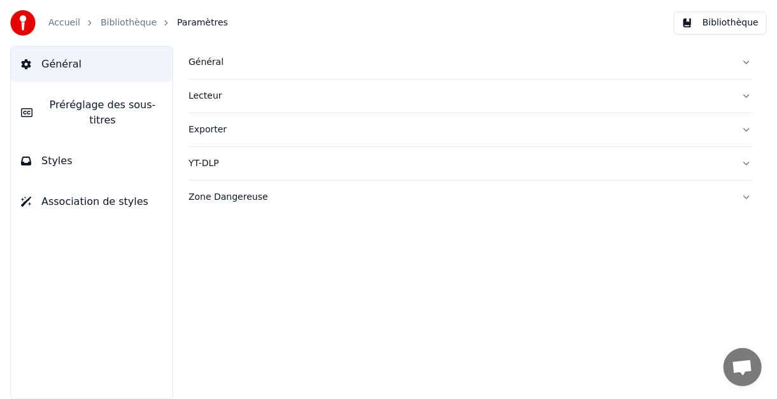
click at [64, 25] on link "Accueil" at bounding box center [64, 23] width 32 height 13
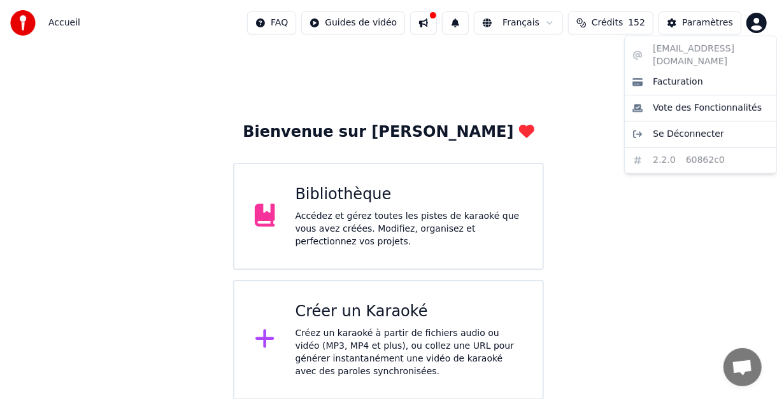
click at [762, 20] on html "Accueil FAQ Guides de vidéo Français Crédits 152 Paramètres Bienvenue sur Youka…" at bounding box center [388, 200] width 777 height 400
click at [701, 128] on span "Se Déconnecter" at bounding box center [688, 134] width 71 height 13
